Goal: Task Accomplishment & Management: Use online tool/utility

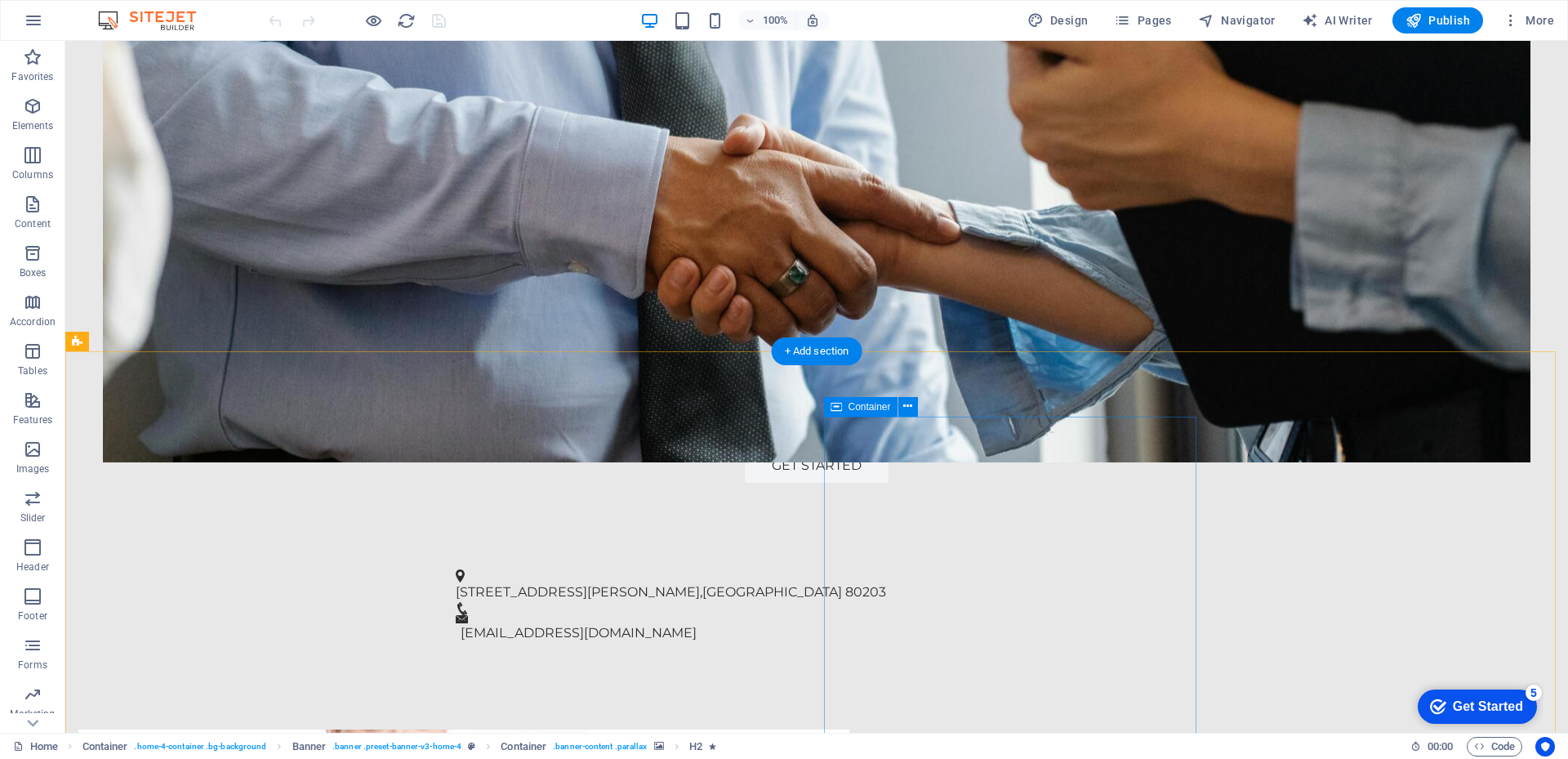
scroll to position [490, 0]
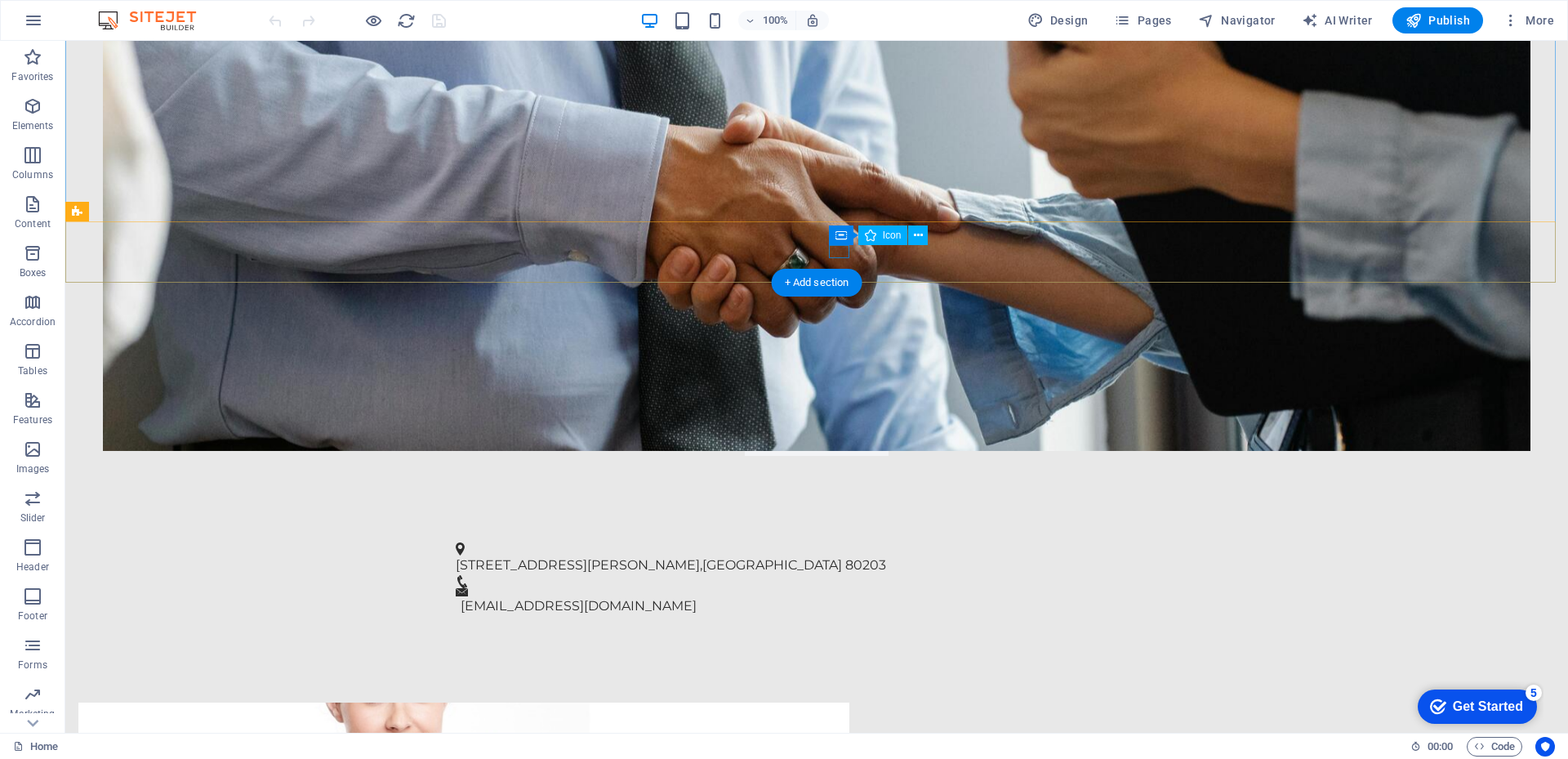
click at [843, 575] on figure at bounding box center [810, 581] width 709 height 13
drag, startPoint x: 843, startPoint y: 252, endPoint x: 556, endPoint y: 254, distance: 287.0
click at [843, 575] on figure at bounding box center [810, 581] width 709 height 13
select select "xMidYMid"
select select "px"
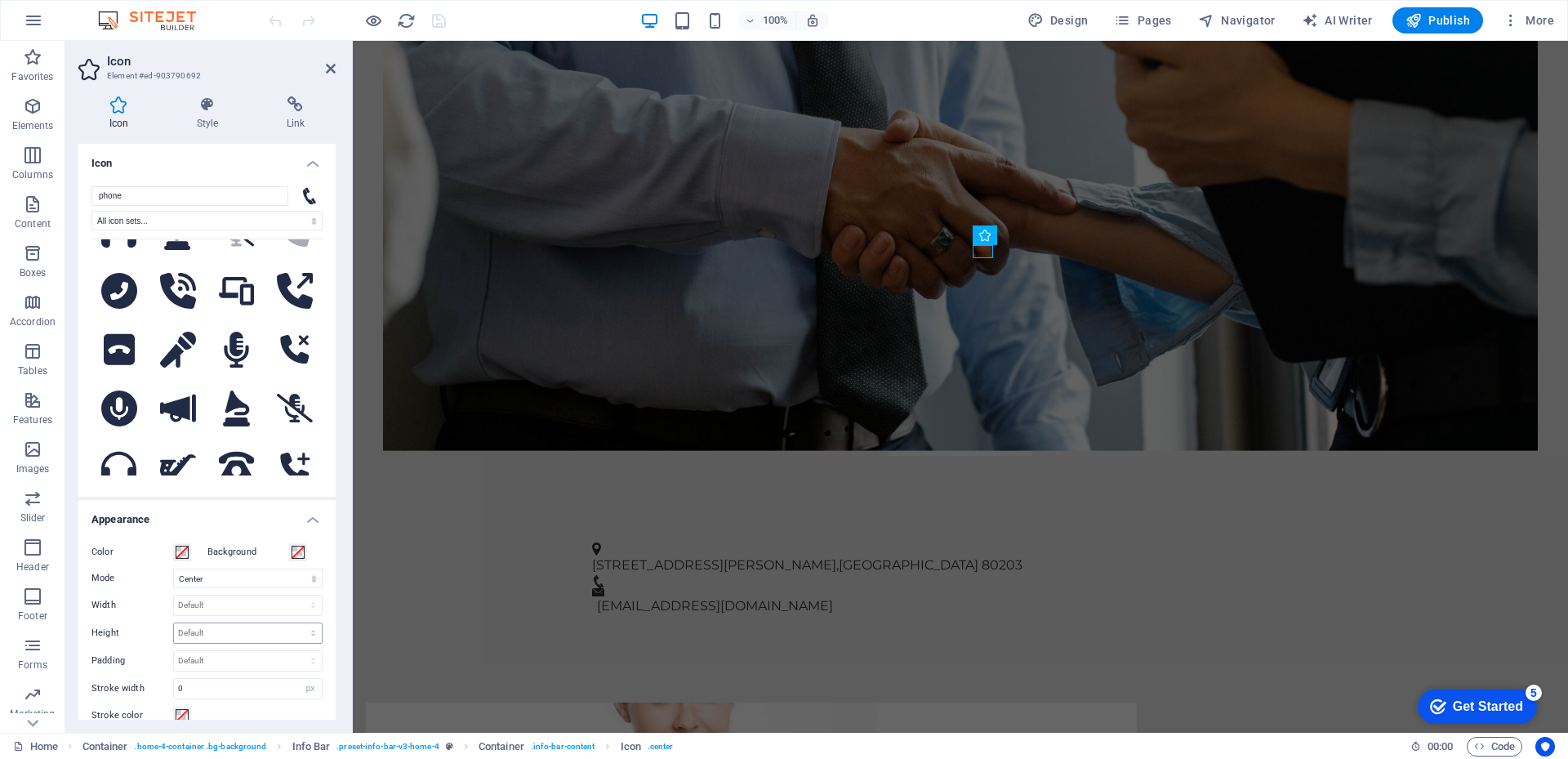
scroll to position [282, 0]
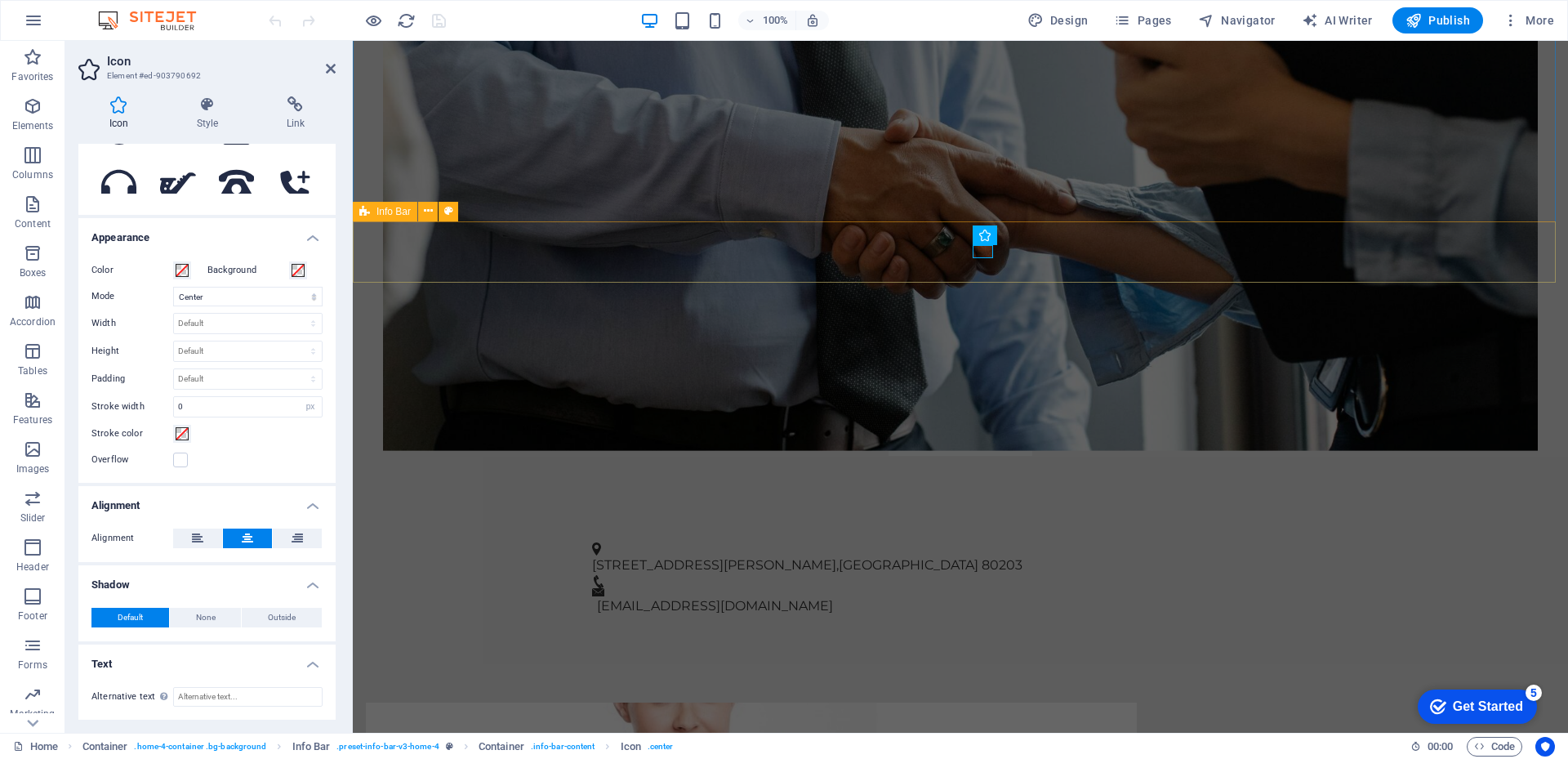
click at [1068, 522] on div "[STREET_ADDRESS][PERSON_NAME] [EMAIL_ADDRESS][DOMAIN_NAME]" at bounding box center [960, 580] width 1215 height 116
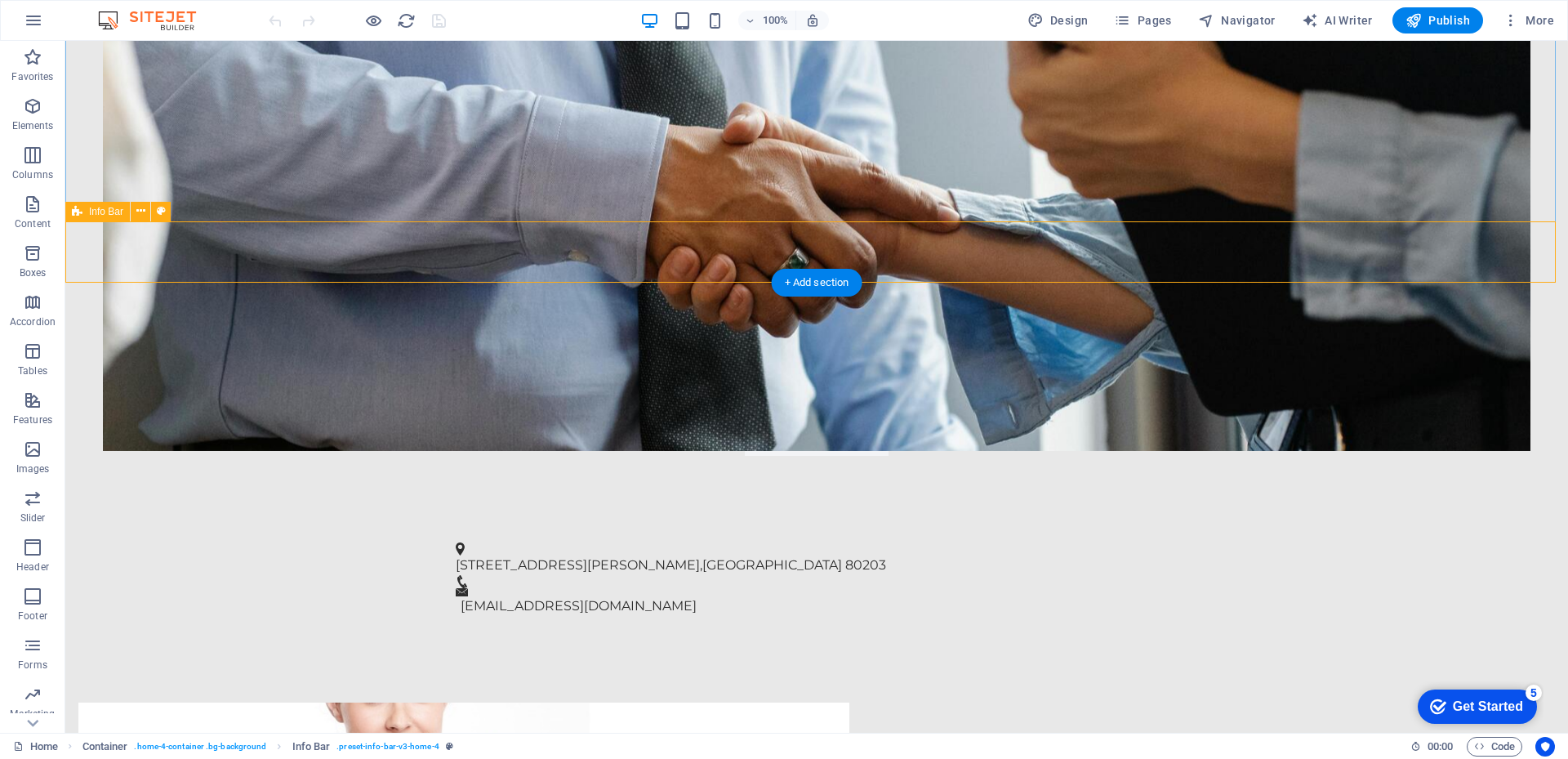
click at [923, 522] on div "[STREET_ADDRESS][PERSON_NAME] [EMAIL_ADDRESS][DOMAIN_NAME]" at bounding box center [817, 580] width 1503 height 116
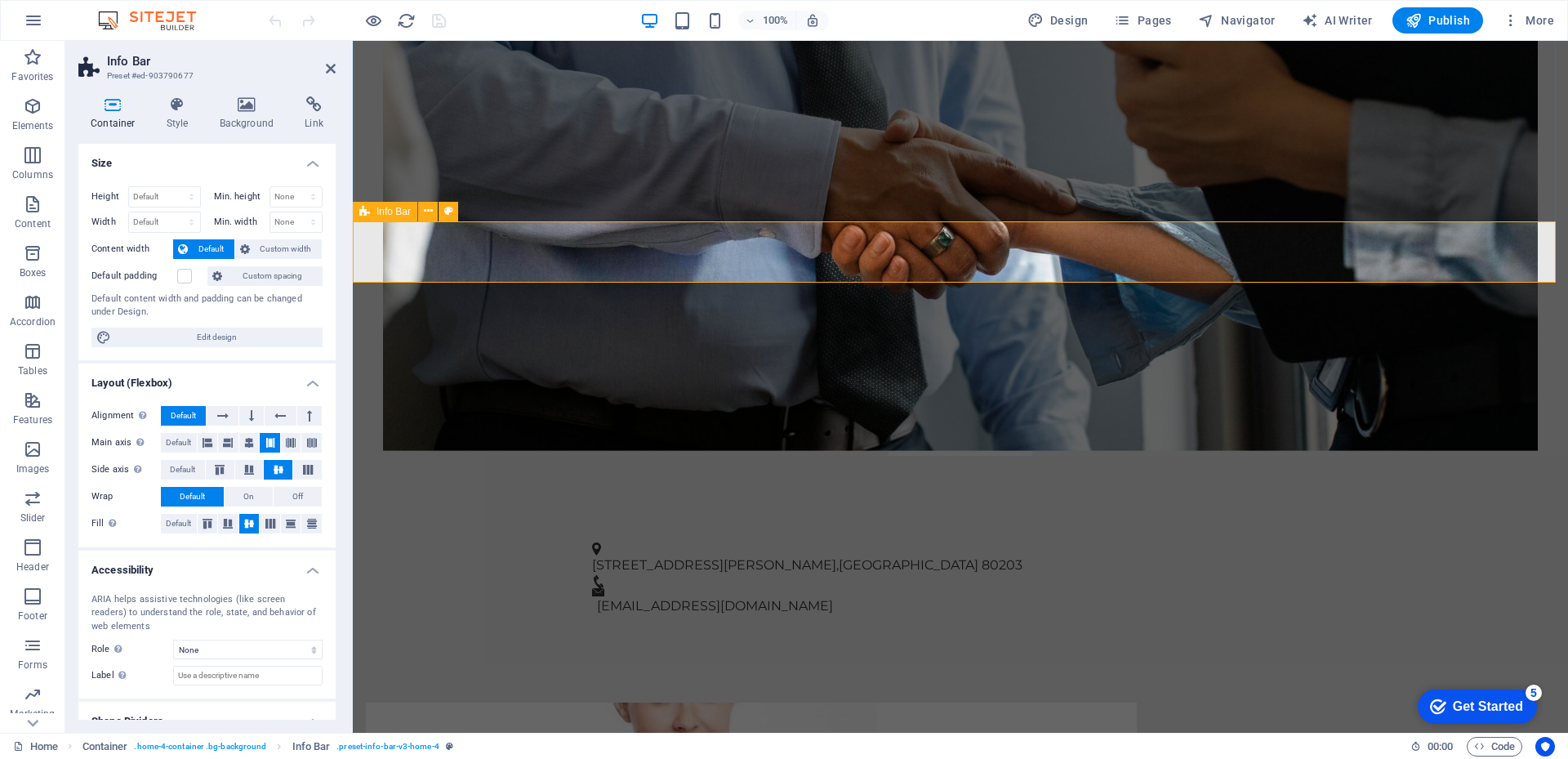
click at [1027, 522] on div "[STREET_ADDRESS][PERSON_NAME] [EMAIL_ADDRESS][DOMAIN_NAME]" at bounding box center [960, 580] width 1215 height 116
click at [1056, 234] on icon at bounding box center [1056, 236] width 9 height 18
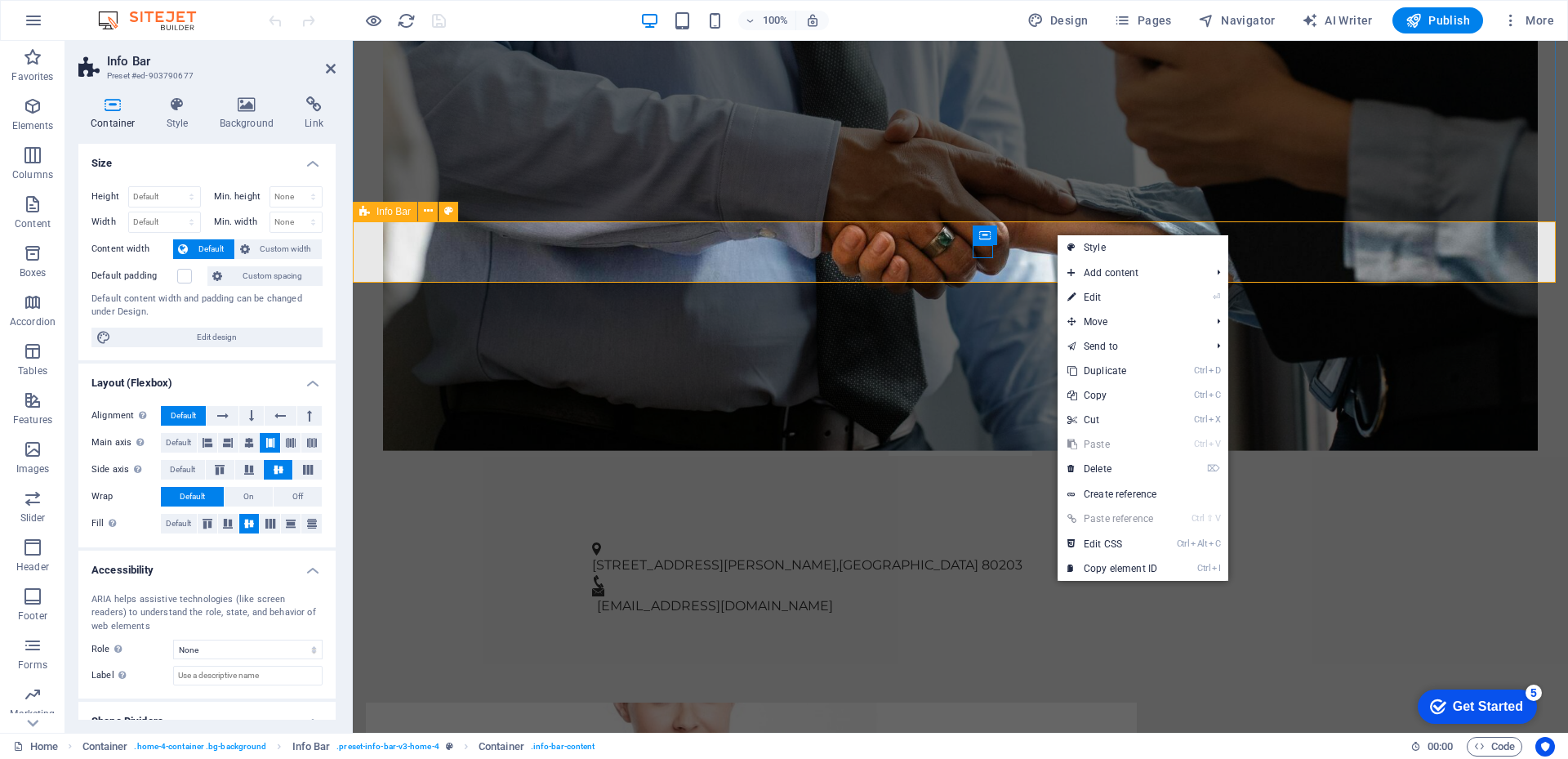
click at [1012, 522] on div "[STREET_ADDRESS][PERSON_NAME] [EMAIL_ADDRESS][DOMAIN_NAME]" at bounding box center [960, 580] width 1215 height 116
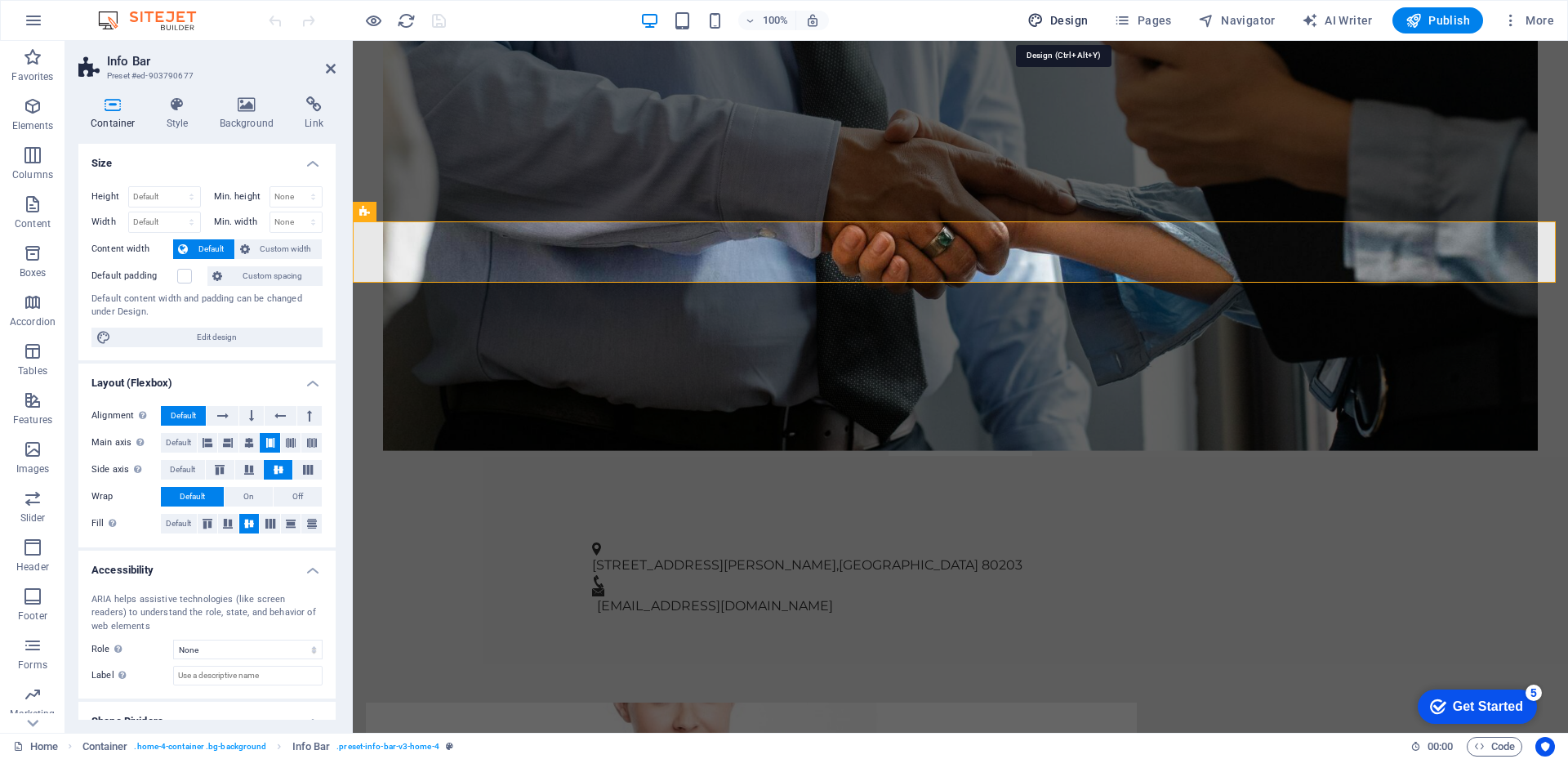
click at [1060, 20] on span "Design" at bounding box center [1058, 20] width 61 height 17
select select "px"
select select "200"
select select "px"
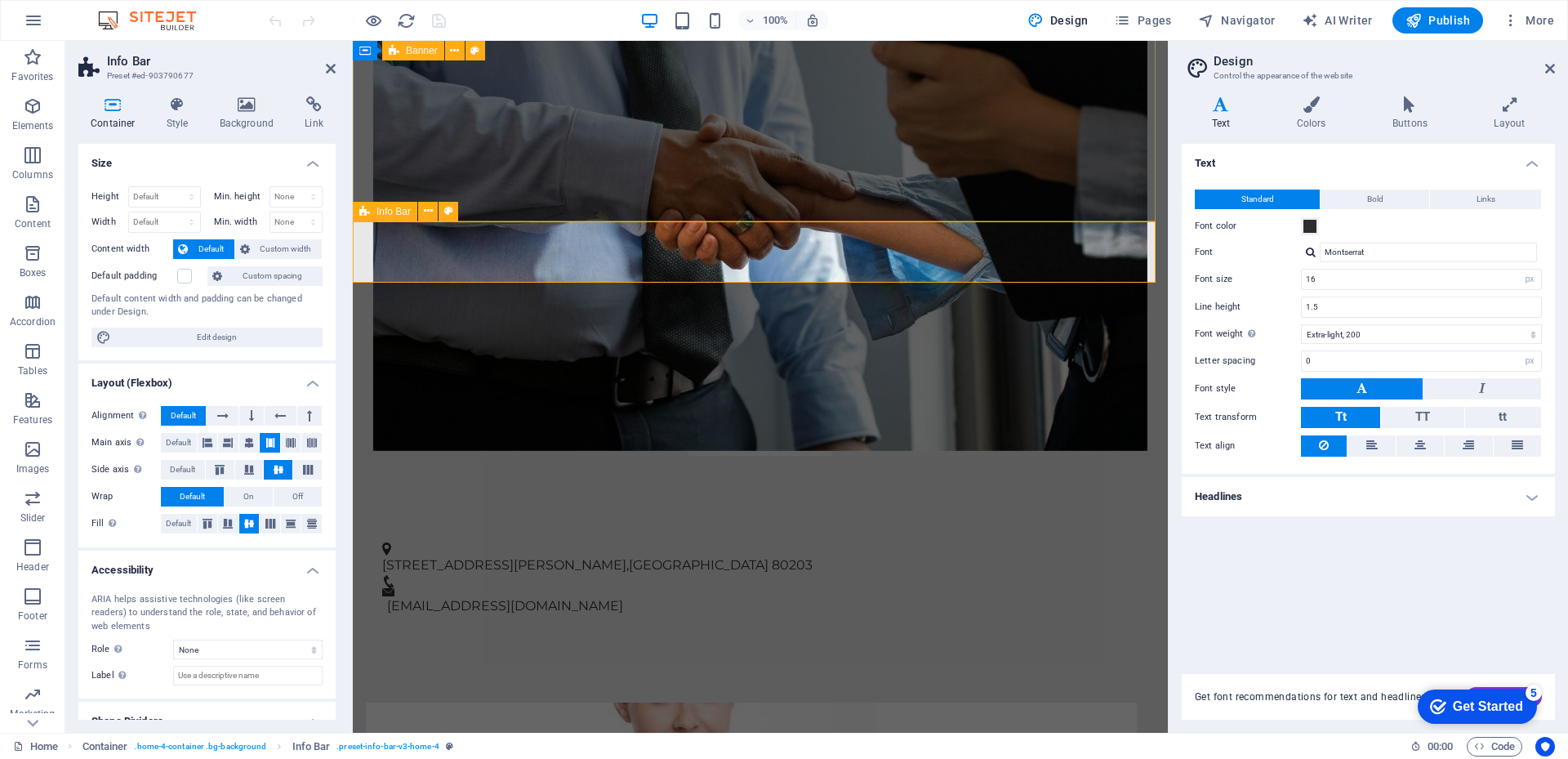
click at [821, 522] on div "[STREET_ADDRESS][PERSON_NAME] [EMAIL_ADDRESS][DOMAIN_NAME]" at bounding box center [760, 580] width 816 height 116
click at [1313, 109] on icon at bounding box center [1312, 104] width 89 height 17
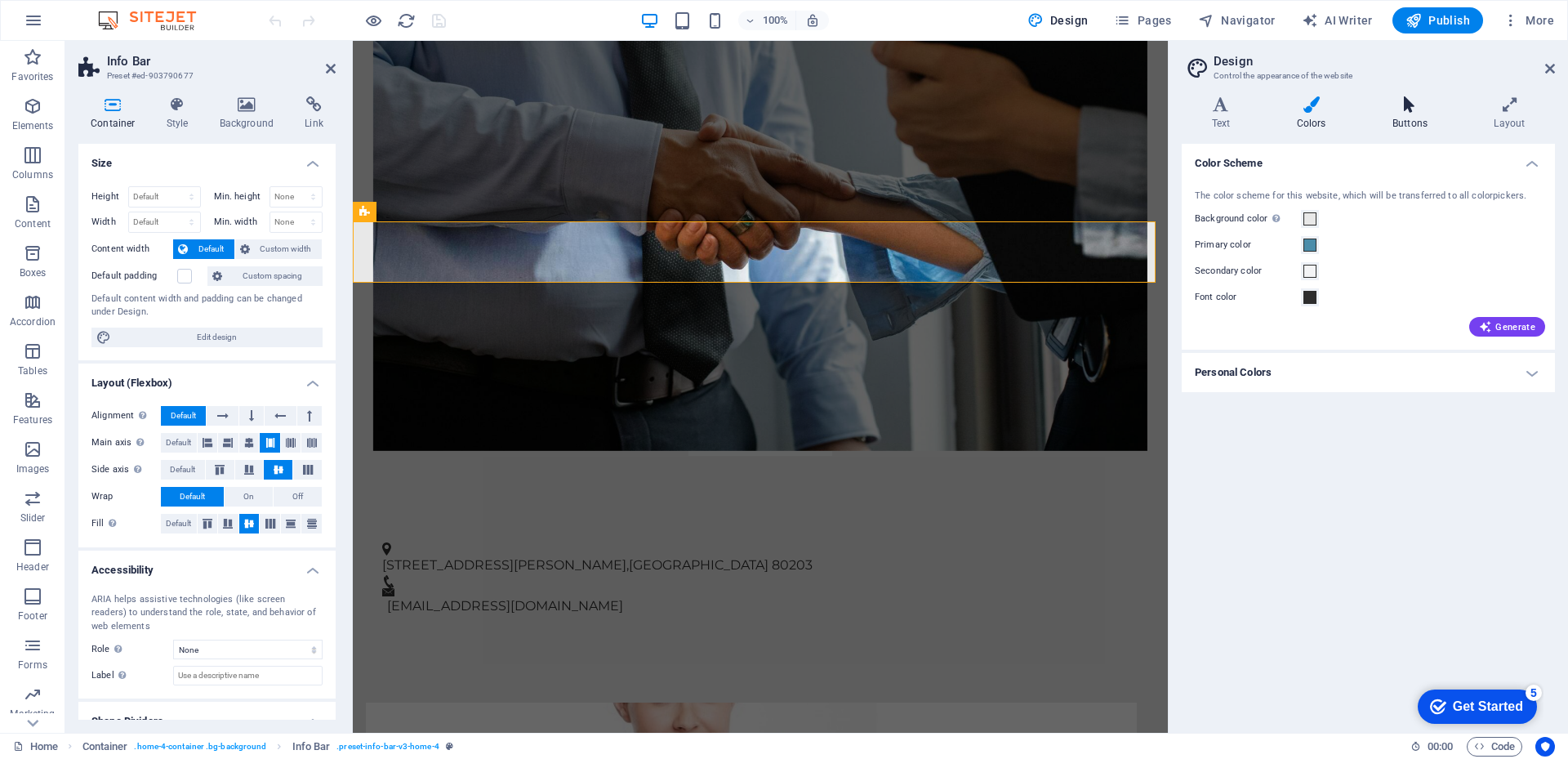
click at [1389, 112] on icon at bounding box center [1410, 104] width 94 height 17
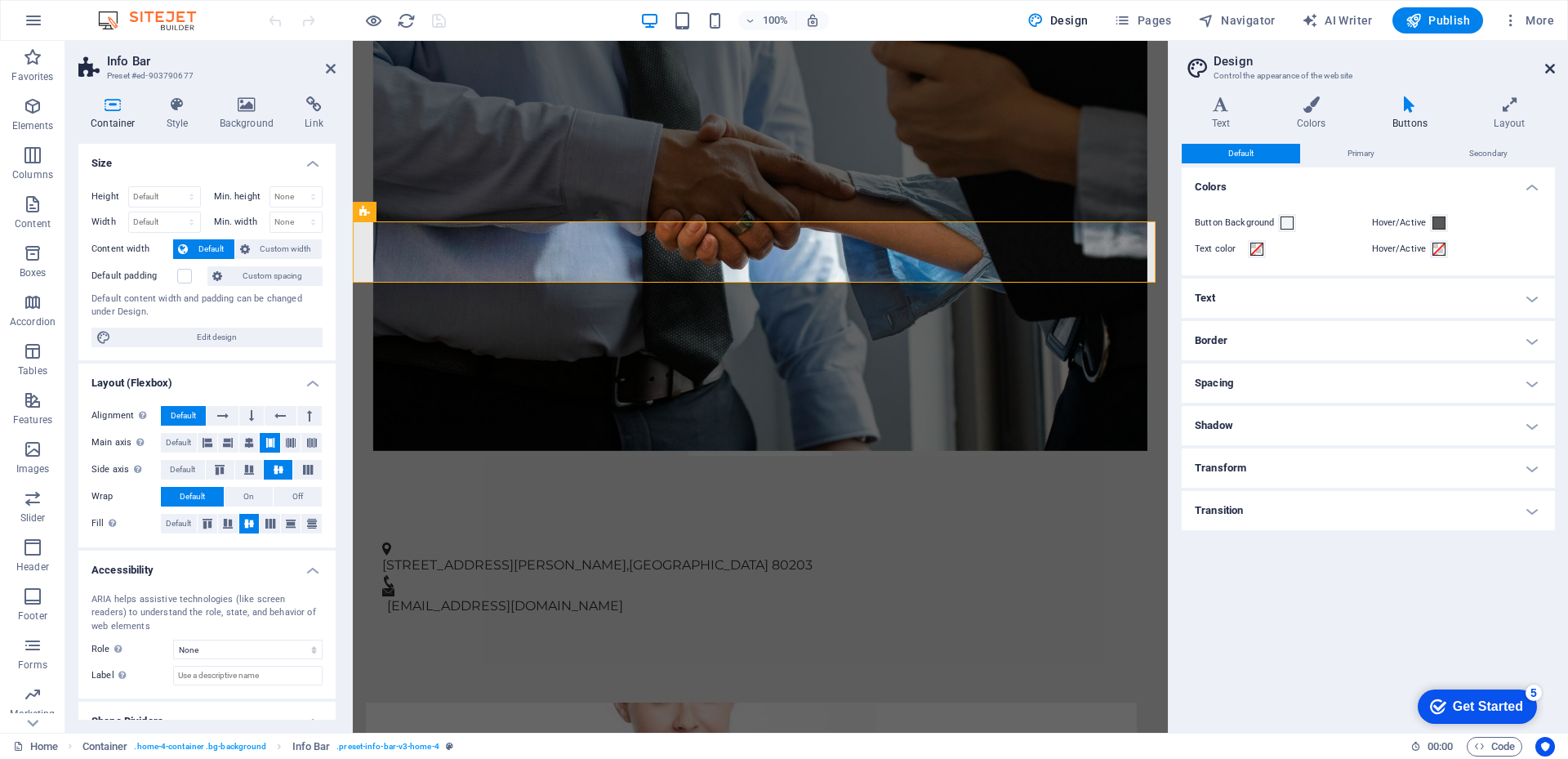
click at [1547, 67] on icon at bounding box center [1550, 68] width 10 height 13
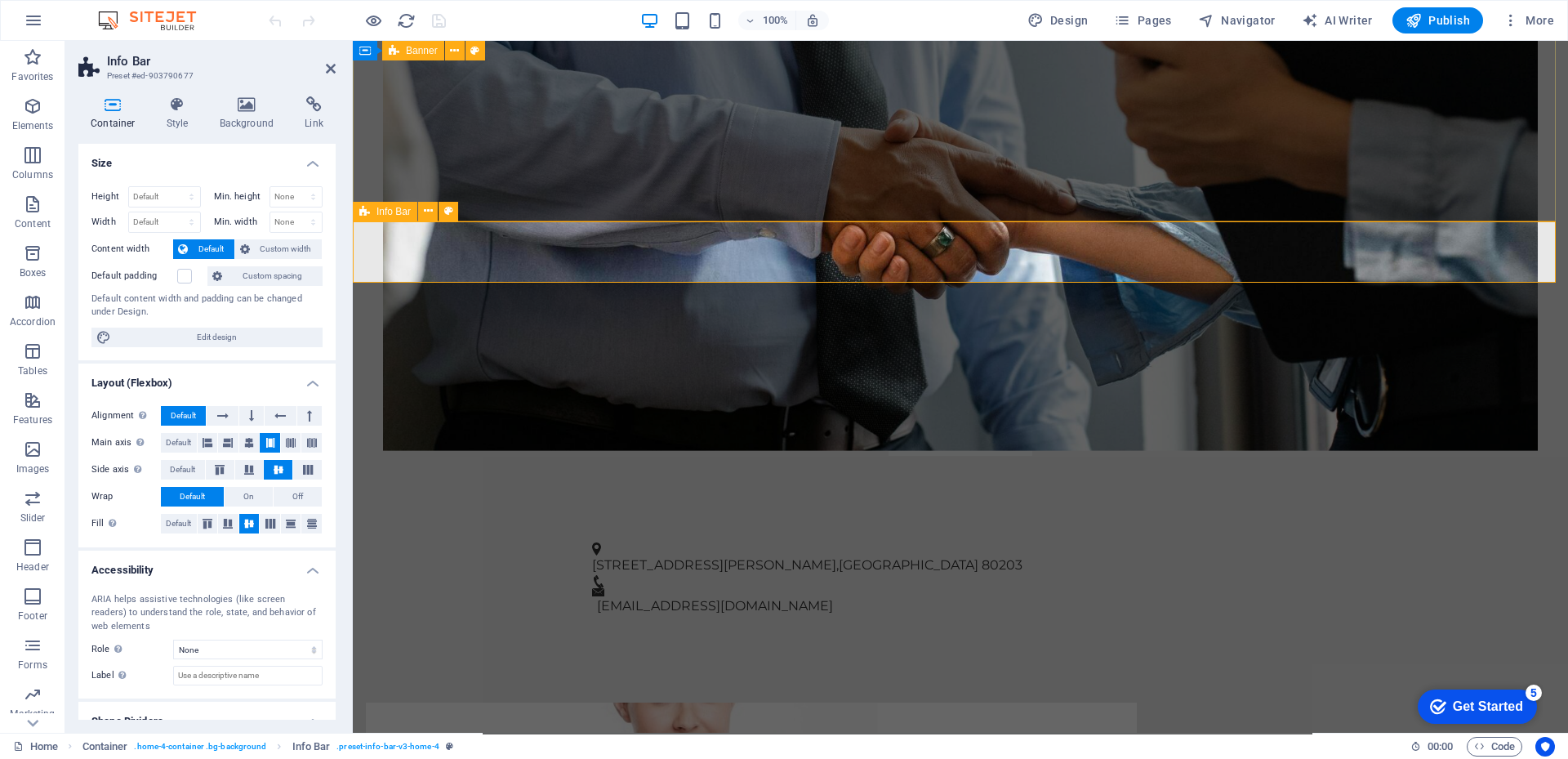
click at [1063, 522] on div "[STREET_ADDRESS][PERSON_NAME] [EMAIL_ADDRESS][DOMAIN_NAME]" at bounding box center [960, 580] width 1215 height 116
click at [746, 556] on div "[STREET_ADDRESS][PERSON_NAME]" at bounding box center [954, 566] width 724 height 19
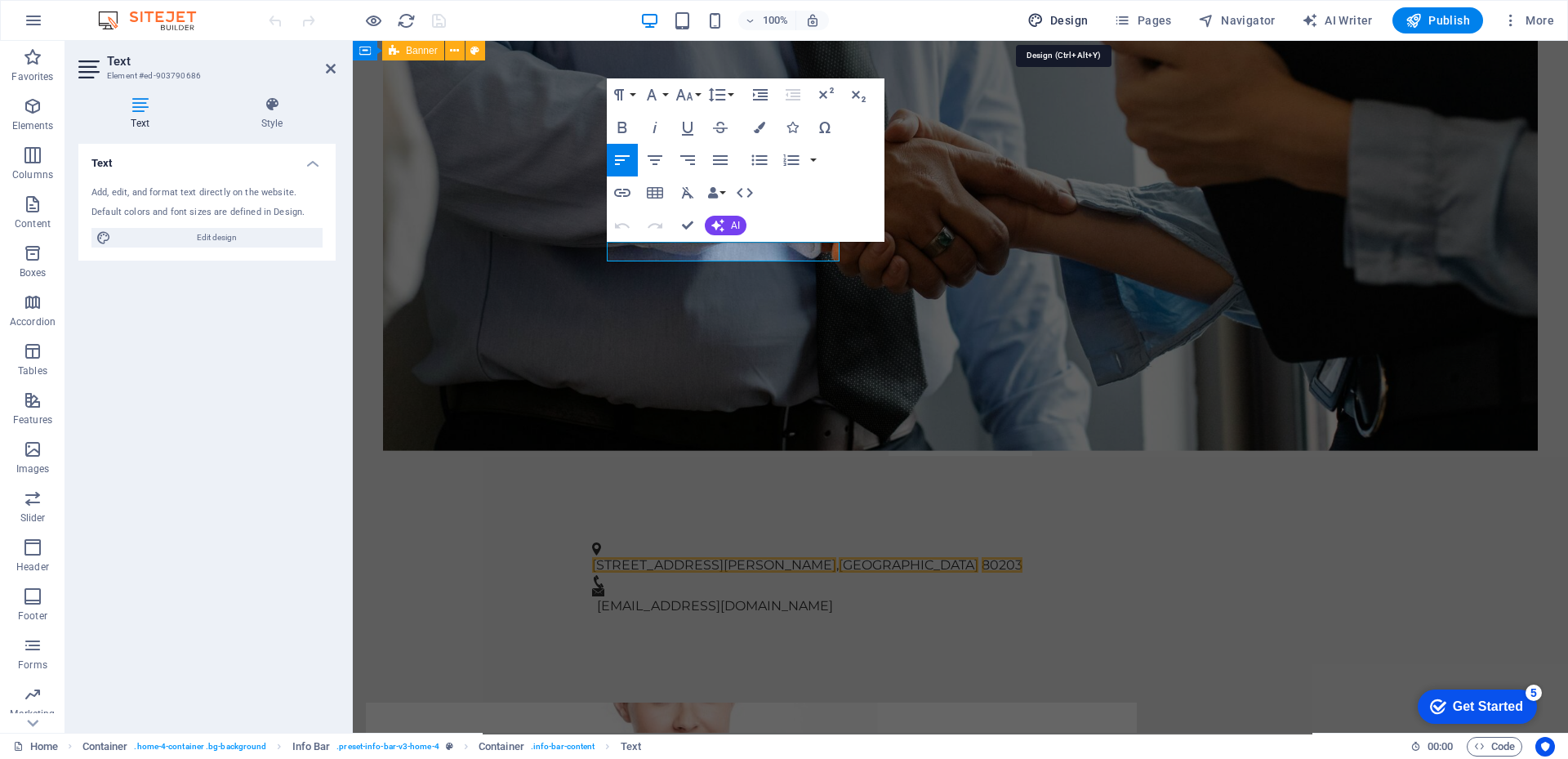
click at [1068, 19] on span "Design" at bounding box center [1058, 20] width 61 height 17
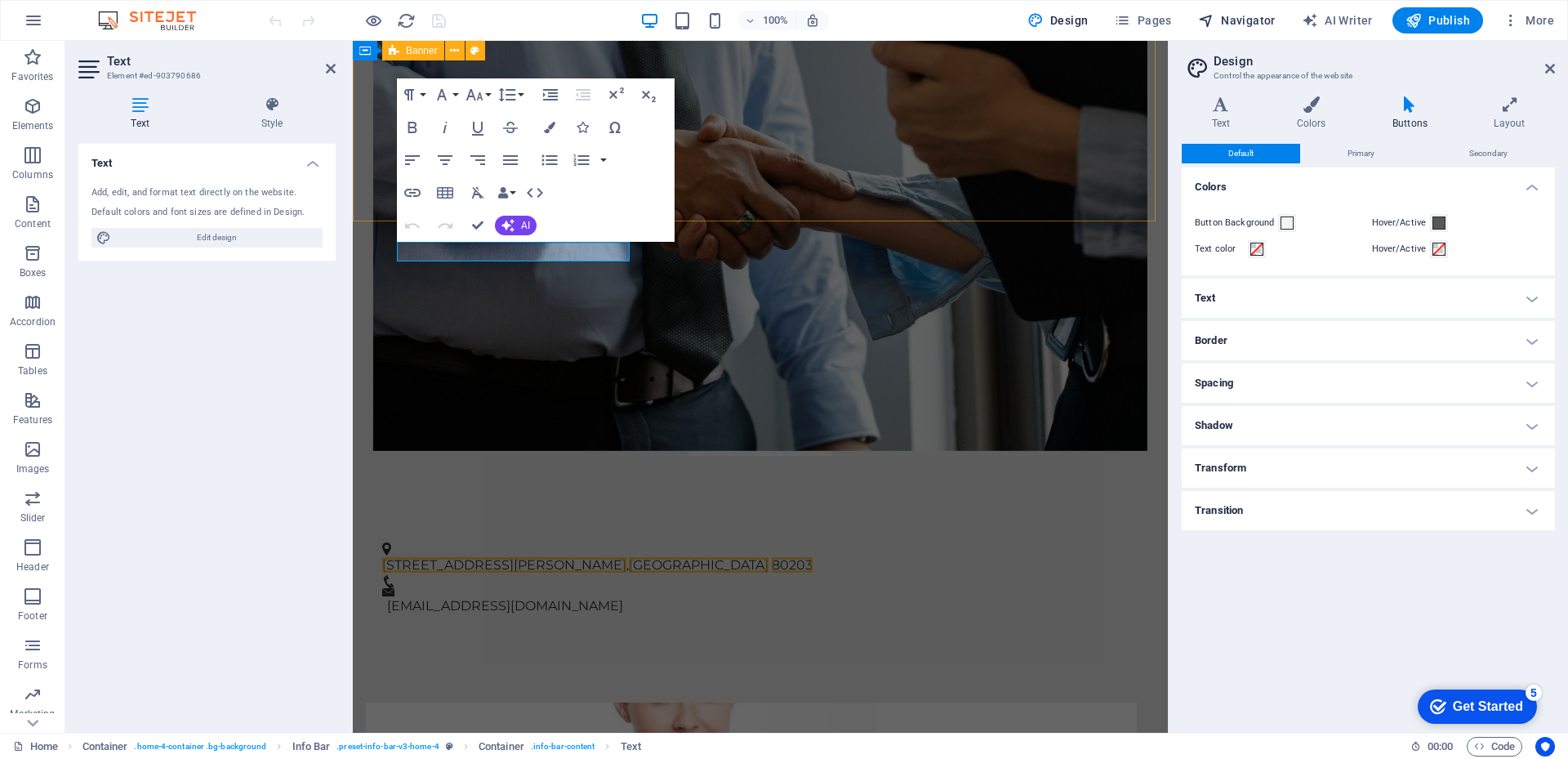
click at [1250, 18] on span "Navigator" at bounding box center [1236, 20] width 78 height 17
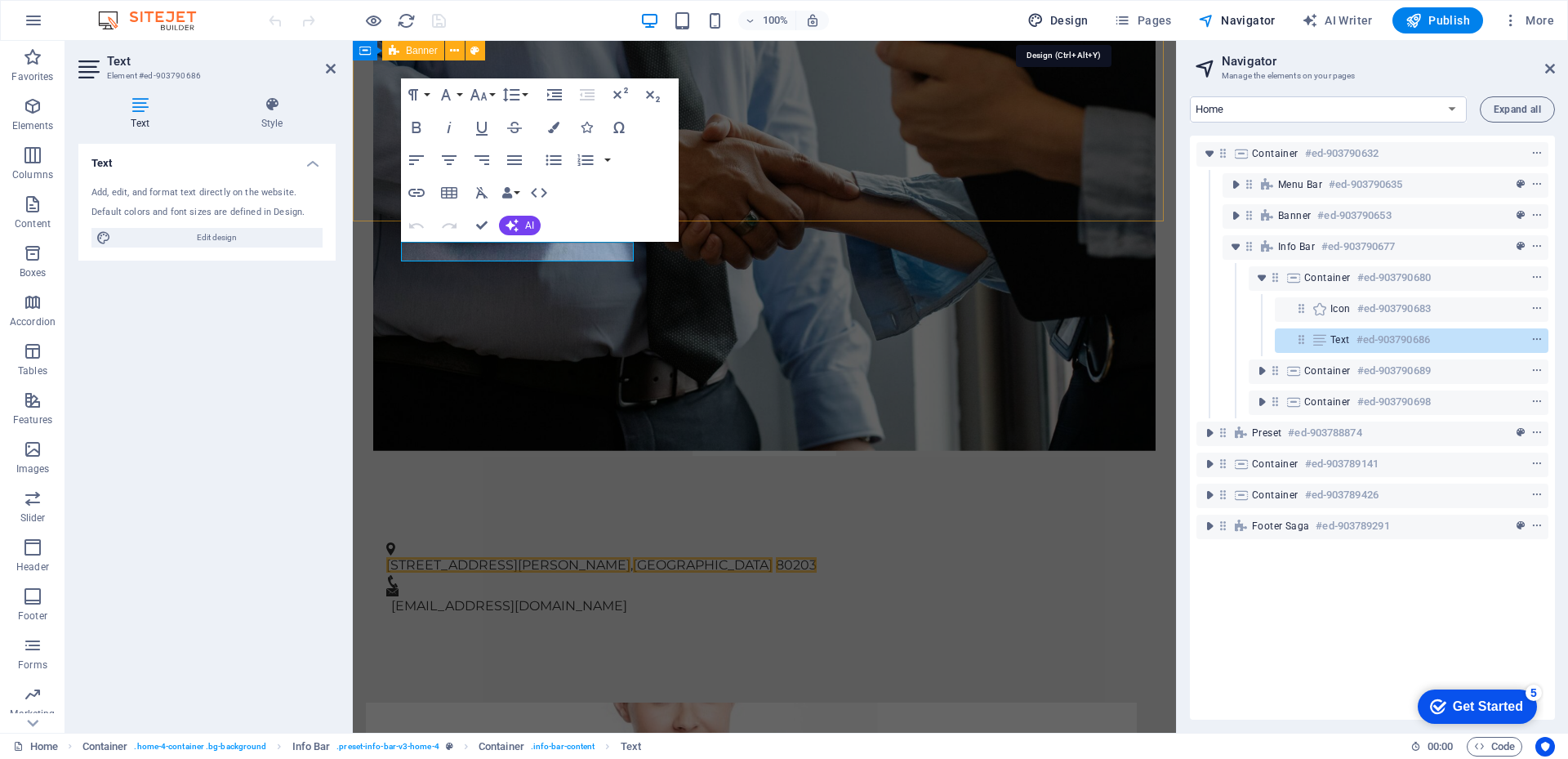
click at [1077, 24] on span "Design" at bounding box center [1058, 20] width 61 height 17
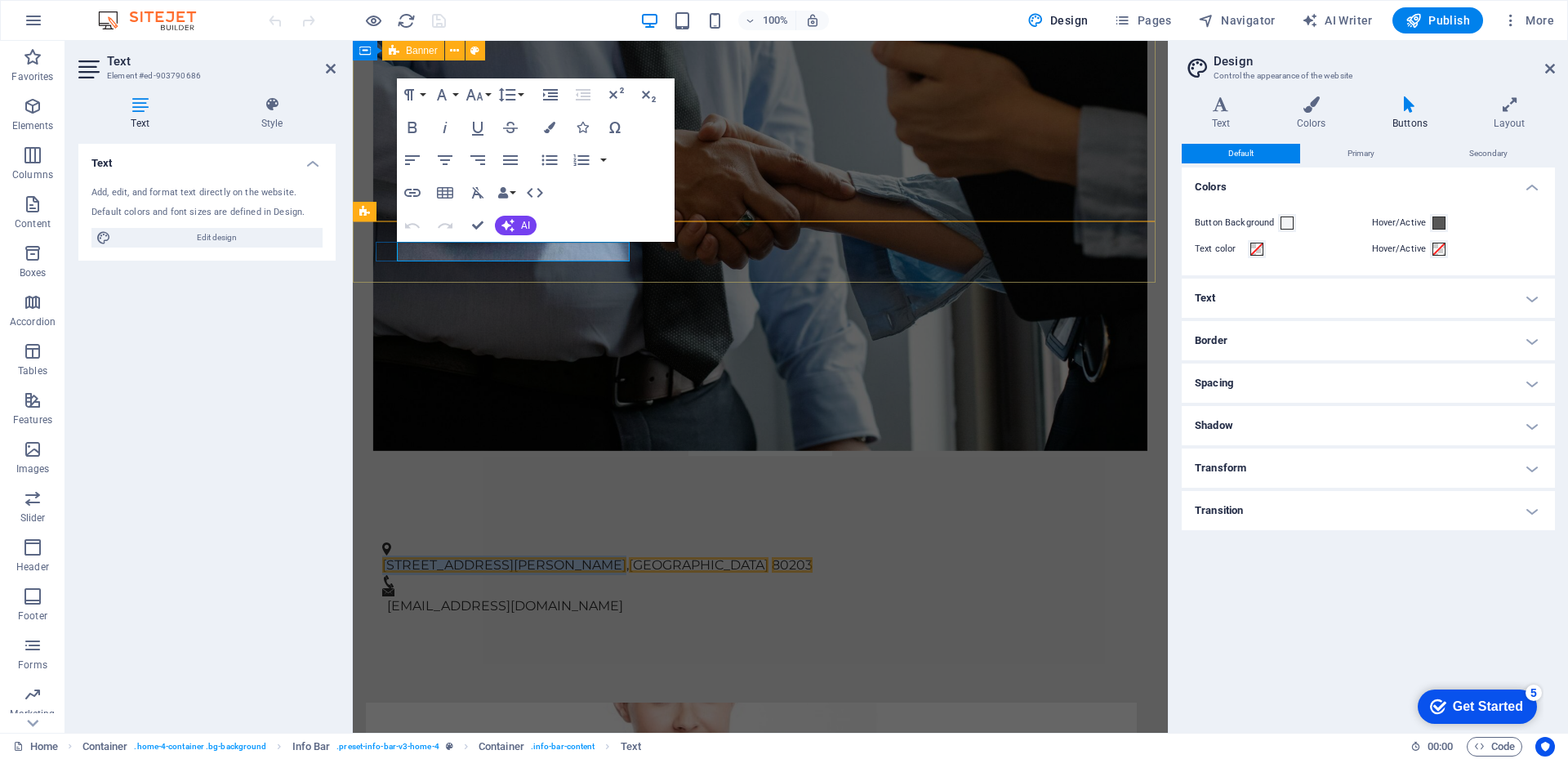
click at [482, 558] on span "[STREET_ADDRESS][PERSON_NAME]" at bounding box center [504, 566] width 244 height 16
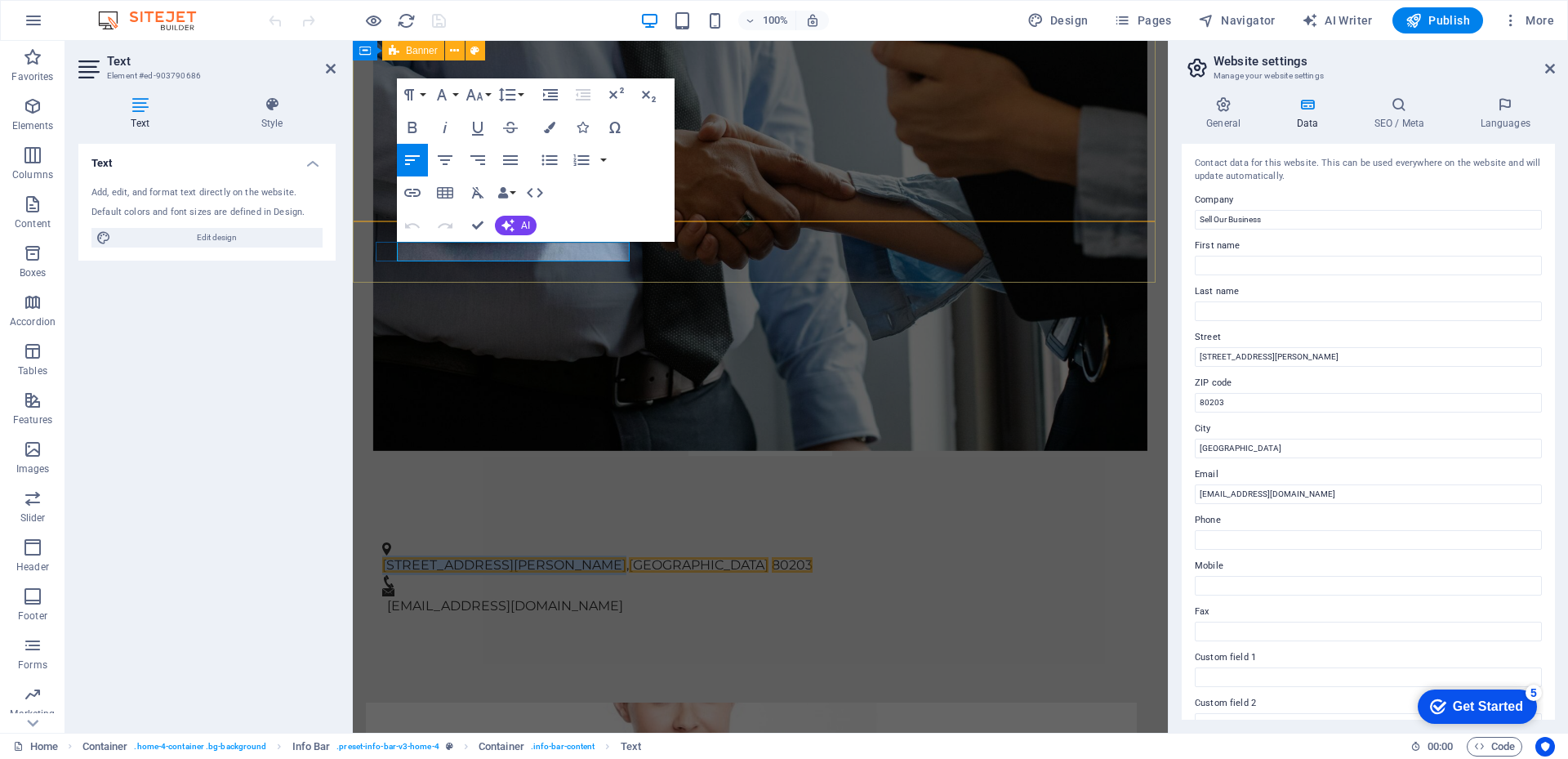
click at [482, 558] on span "[STREET_ADDRESS][PERSON_NAME]" at bounding box center [504, 566] width 244 height 16
click at [1246, 539] on input "Phone" at bounding box center [1368, 540] width 347 height 19
click at [1262, 538] on input "[PHONE_NUMBER]" at bounding box center [1368, 540] width 347 height 19
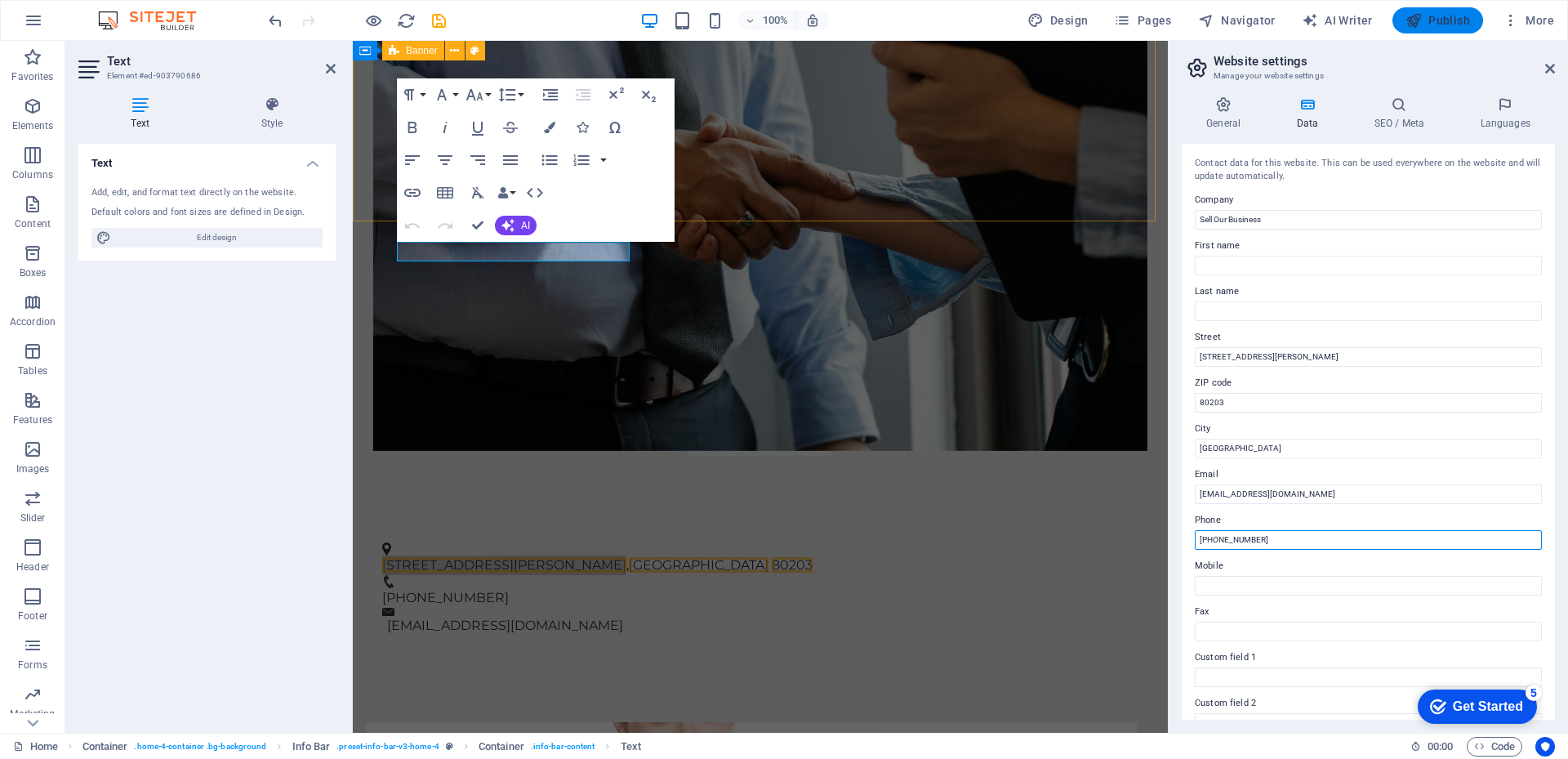
type input "[PHONE_NUMBER]"
click at [1437, 20] on span "Publish" at bounding box center [1438, 20] width 65 height 17
